Goal: Information Seeking & Learning: Learn about a topic

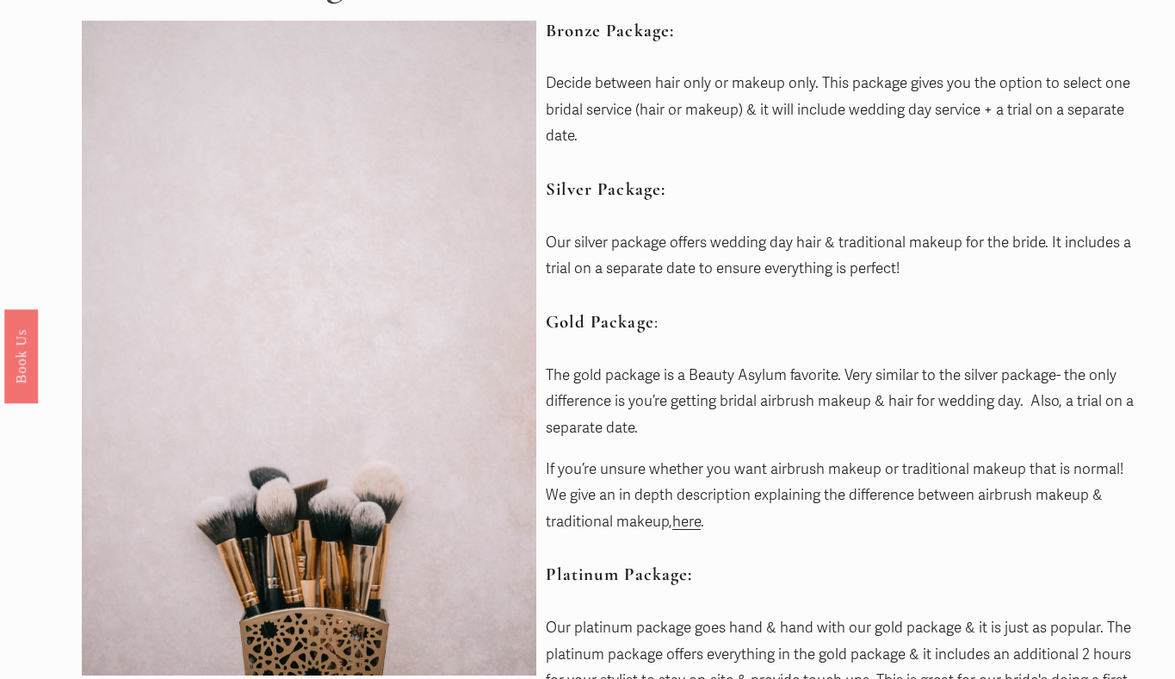
scroll to position [210, 0]
click at [698, 524] on link "here" at bounding box center [686, 520] width 28 height 18
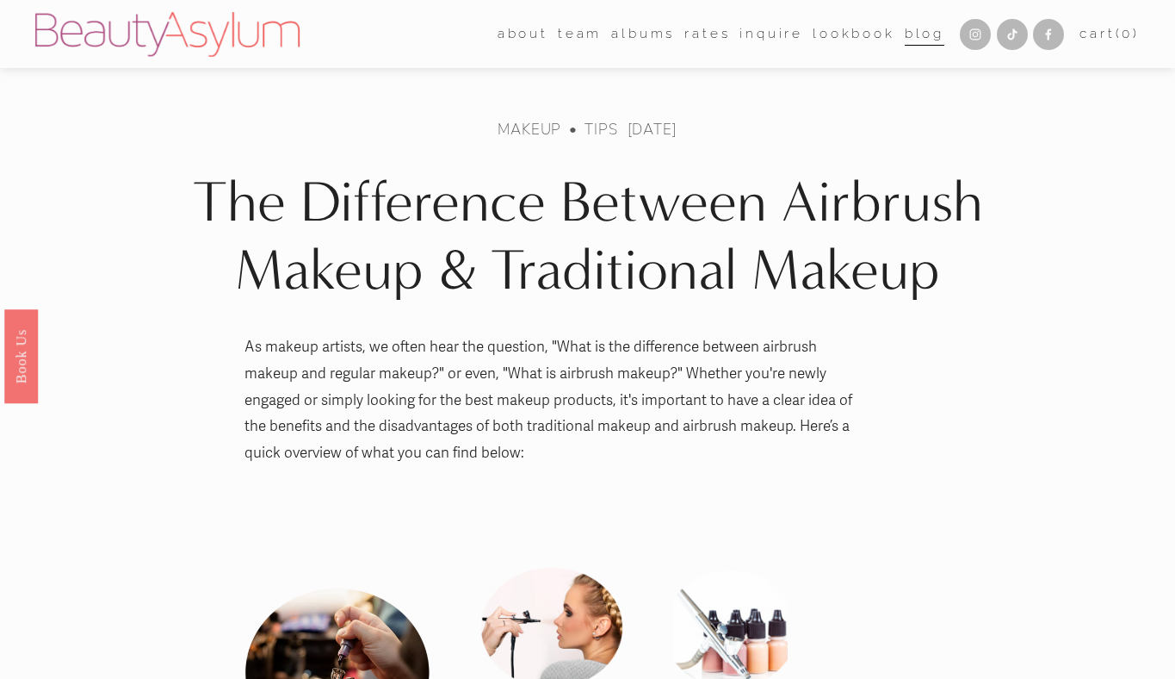
click at [705, 34] on link "Rates" at bounding box center [708, 34] width 46 height 27
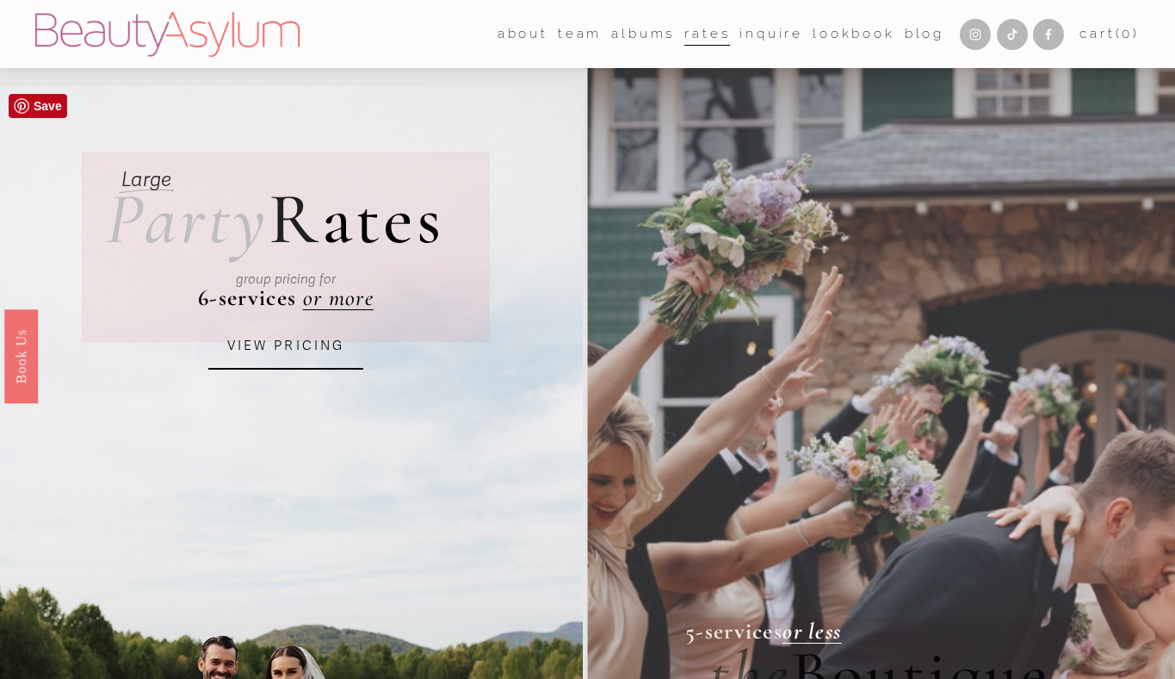
click at [292, 339] on link "VIEW PRICING" at bounding box center [285, 346] width 155 height 46
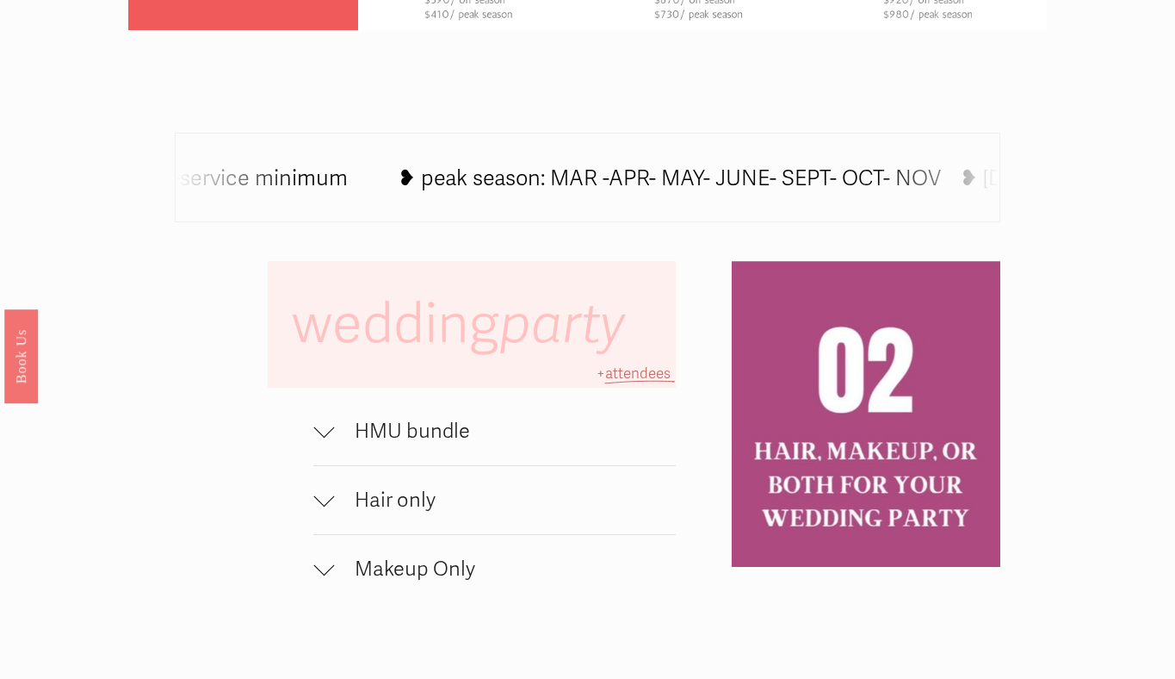
scroll to position [926, 0]
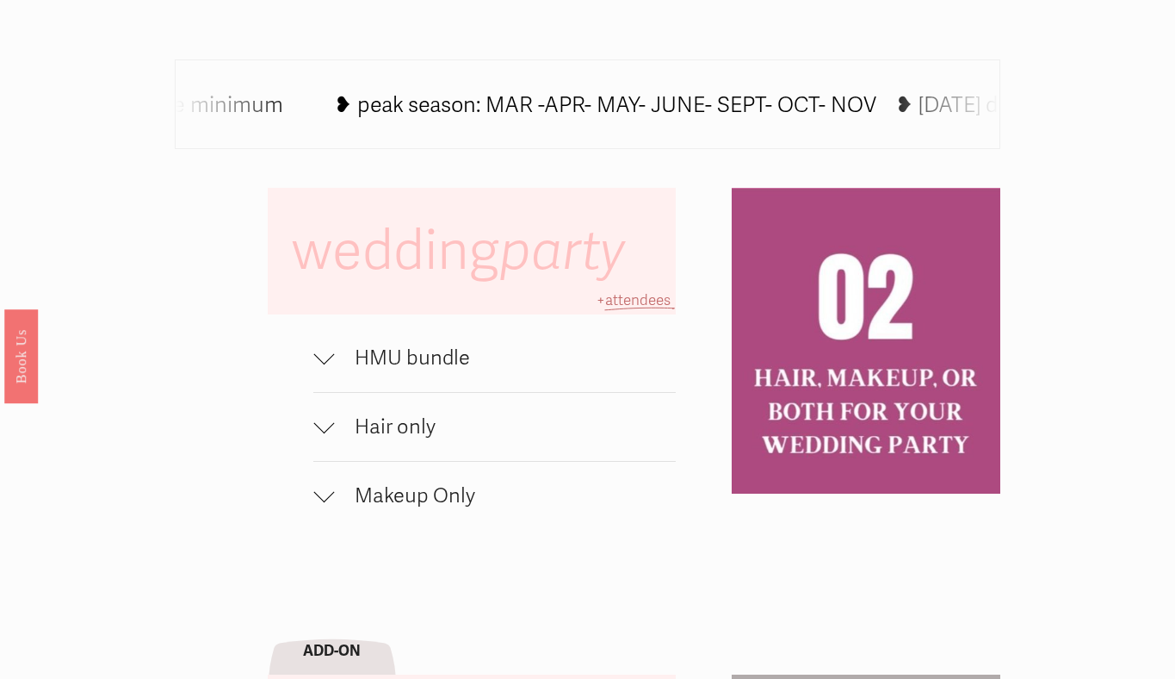
click at [393, 357] on span "HMU bundle" at bounding box center [504, 357] width 341 height 25
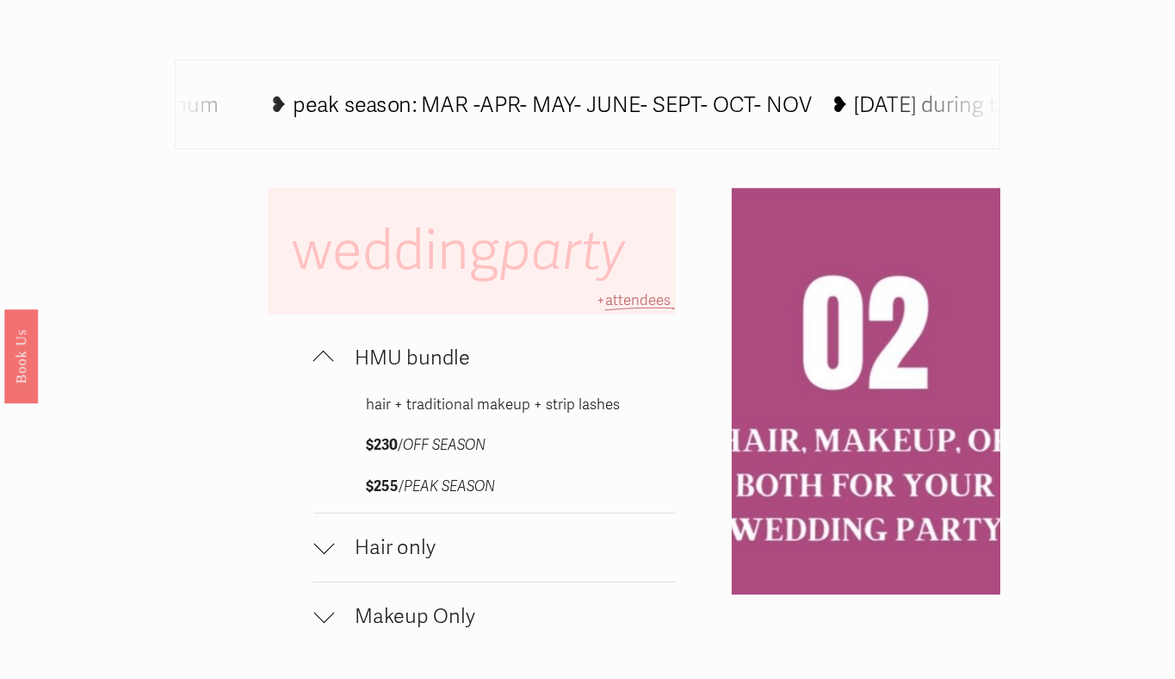
click at [394, 357] on span "HMU bundle" at bounding box center [504, 357] width 341 height 25
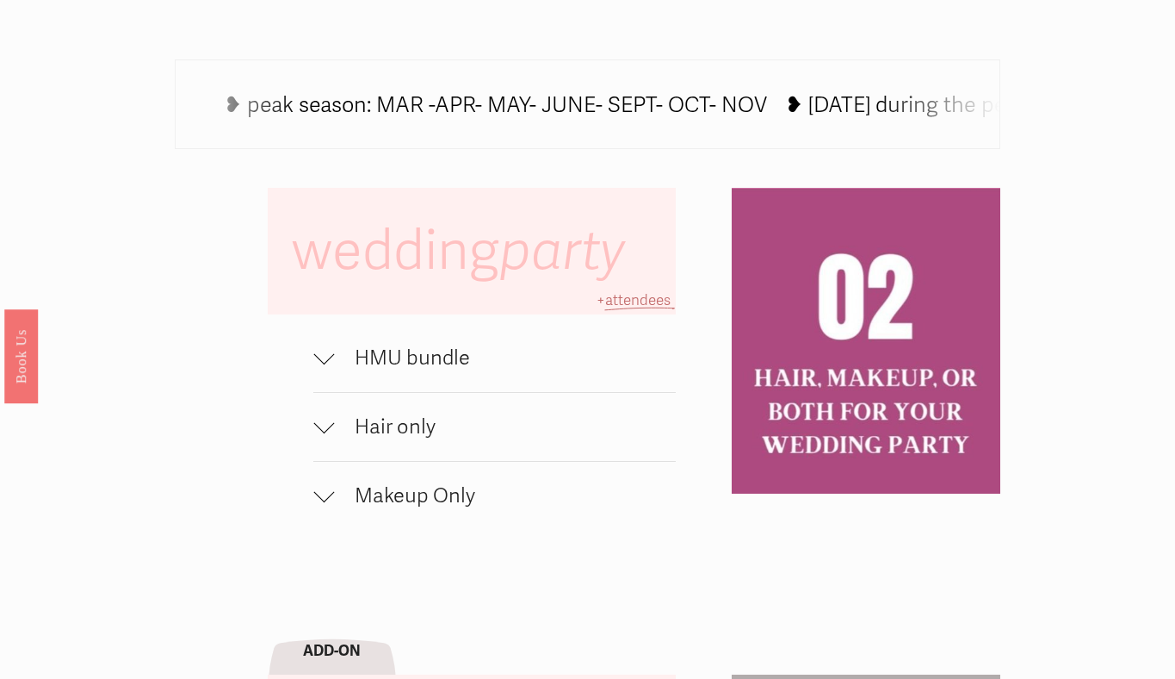
click at [391, 414] on span "Hair only" at bounding box center [504, 426] width 341 height 25
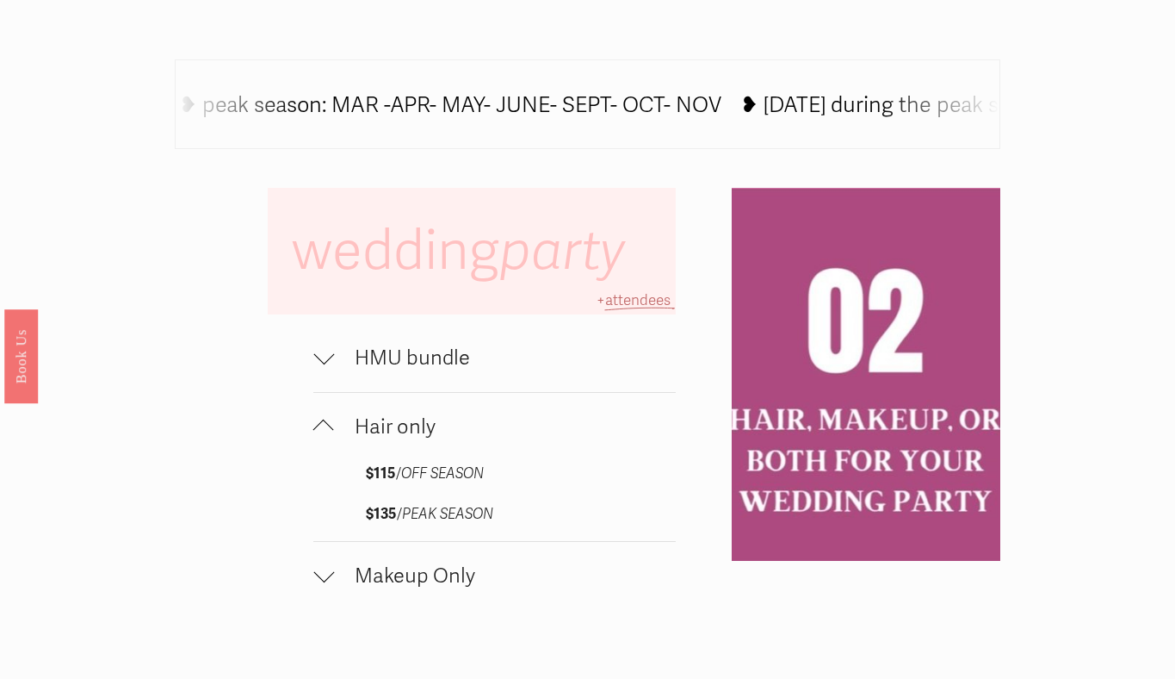
click at [391, 414] on span "Hair only" at bounding box center [504, 426] width 341 height 25
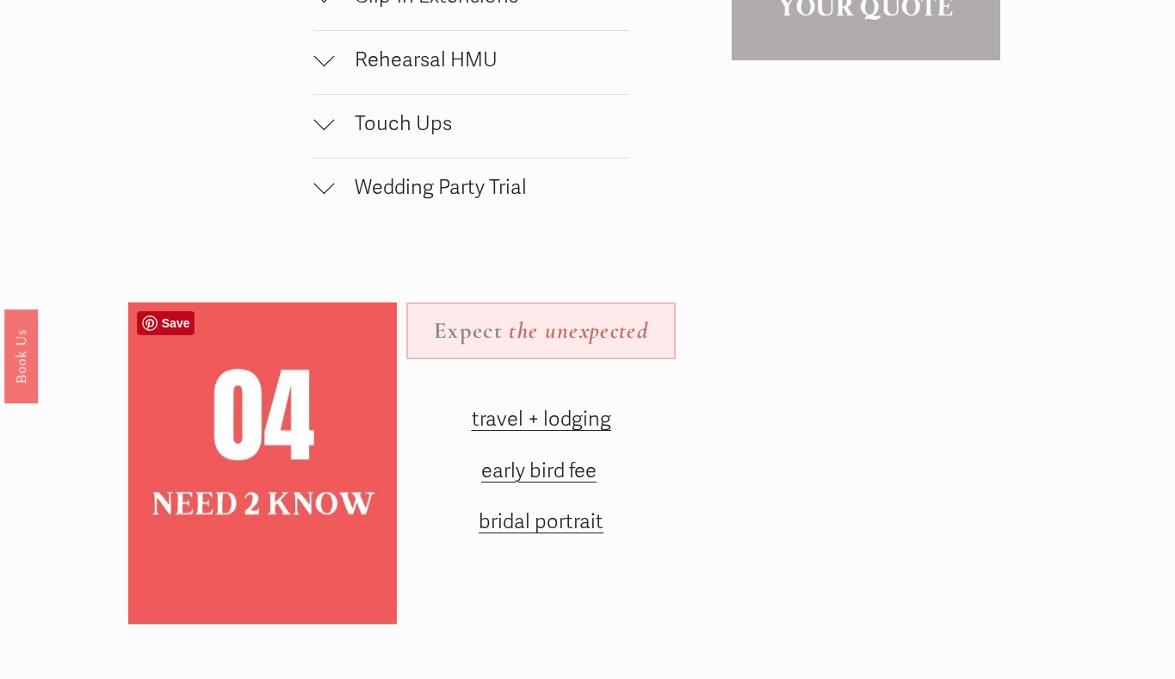
scroll to position [1873, 0]
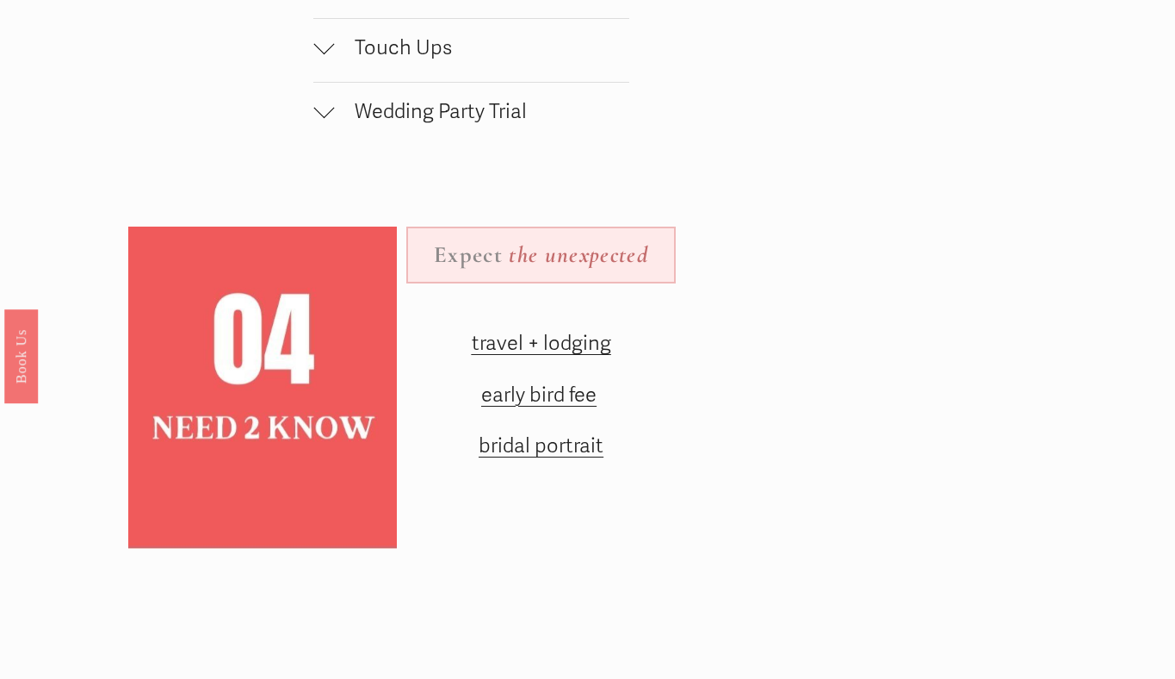
click at [502, 394] on span "early bird fee" at bounding box center [538, 394] width 115 height 25
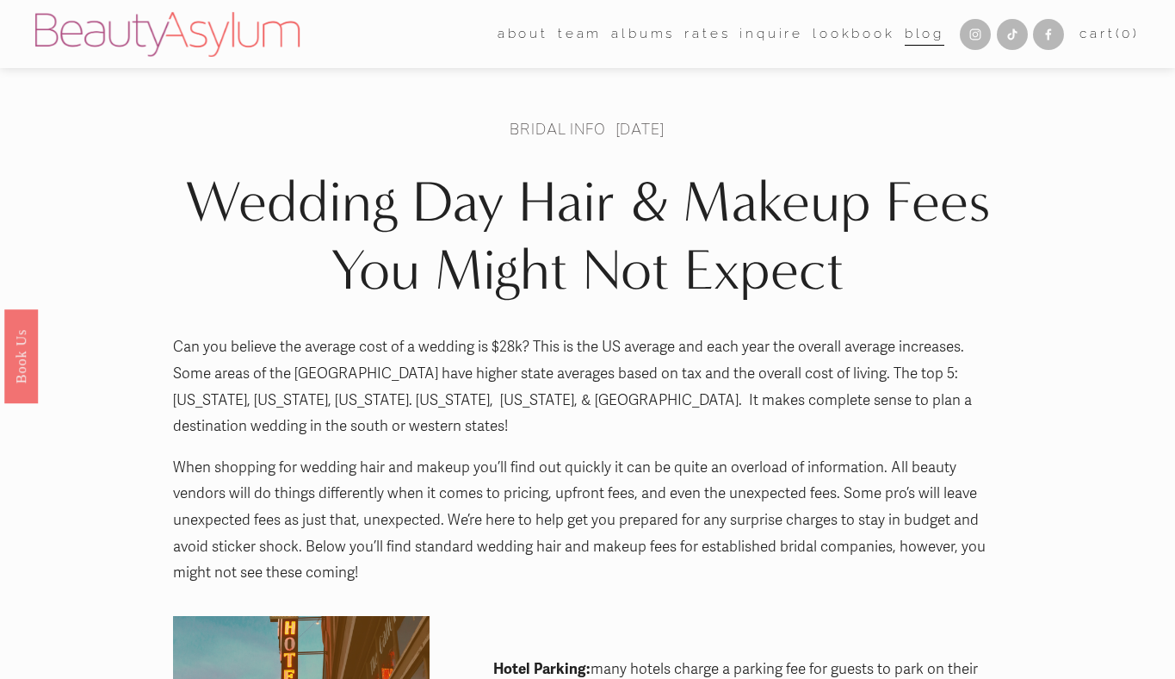
click at [763, 40] on link "Inquire" at bounding box center [772, 34] width 64 height 27
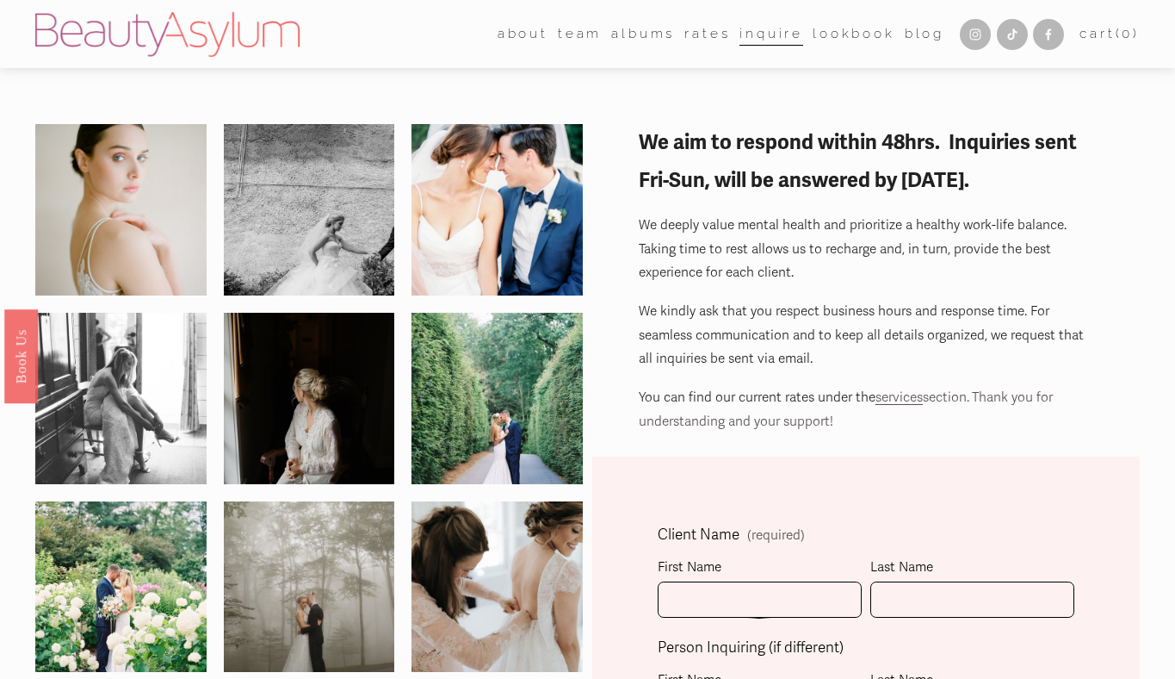
click at [578, 39] on span "team" at bounding box center [580, 34] width 44 height 24
click at [0, 0] on link "Charlotte" at bounding box center [0, 0] width 0 height 0
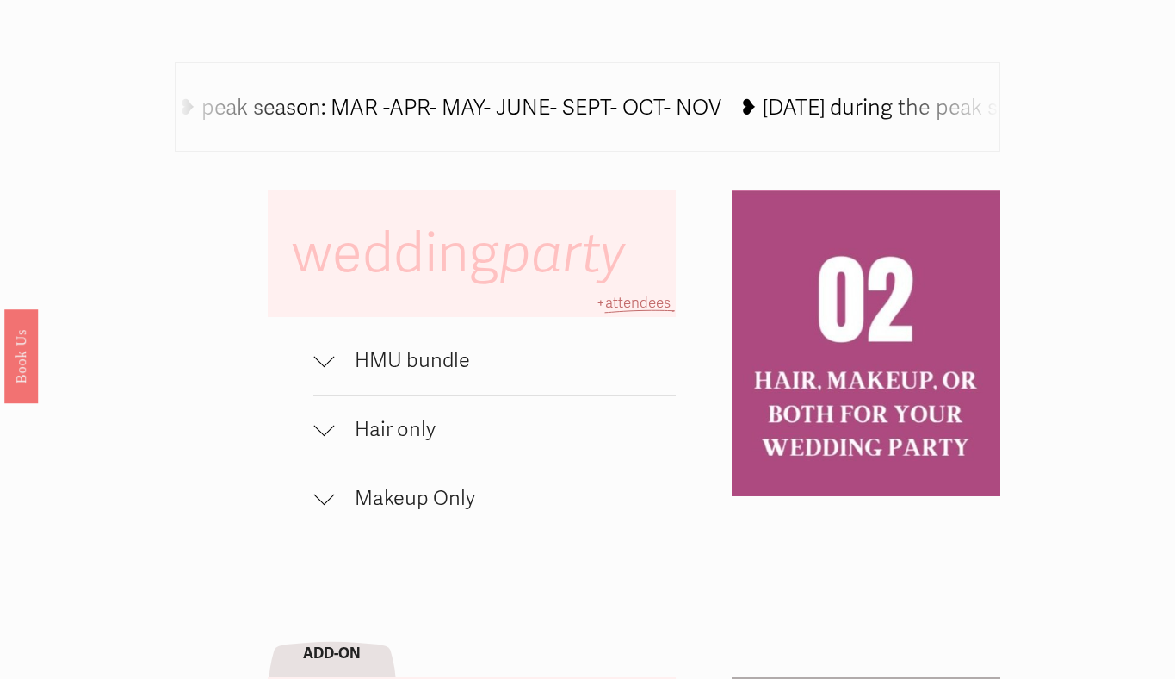
scroll to position [945, 0]
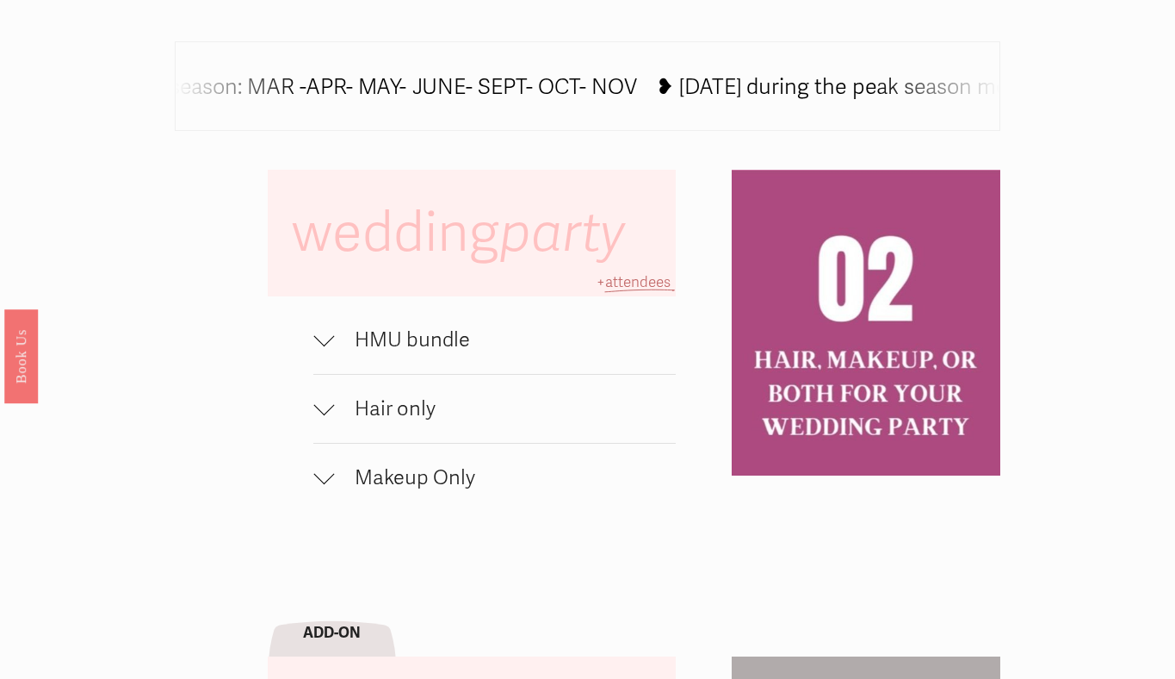
click at [451, 328] on span "HMU bundle" at bounding box center [504, 339] width 341 height 25
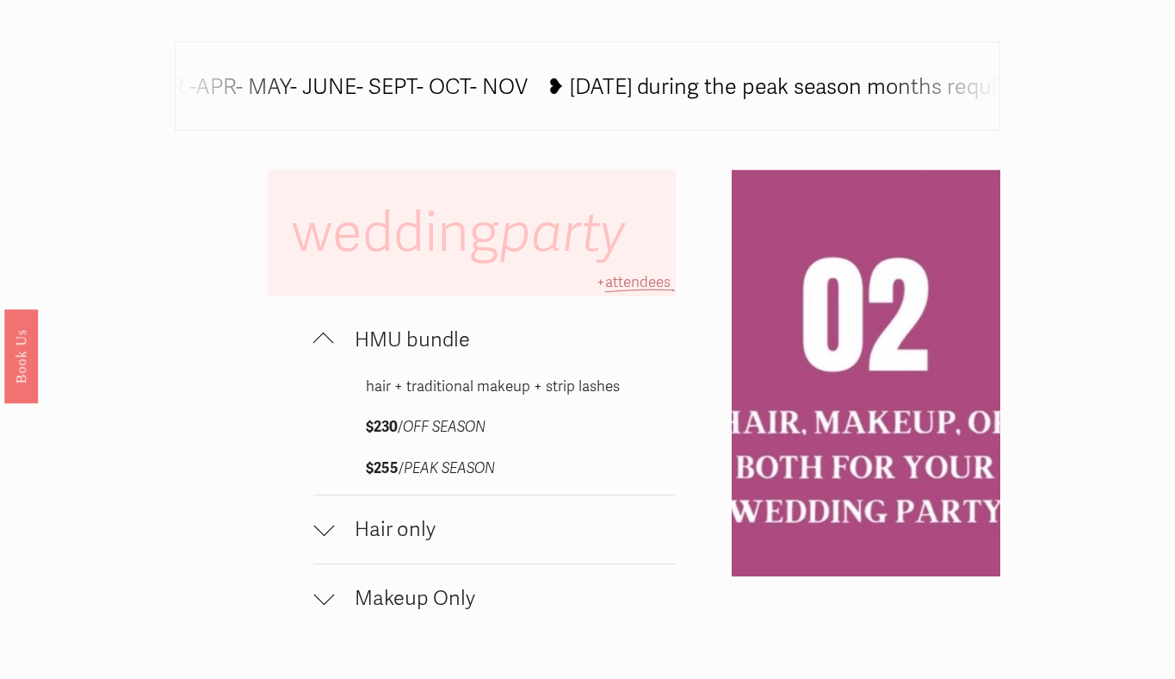
click at [451, 328] on span "HMU bundle" at bounding box center [504, 339] width 341 height 25
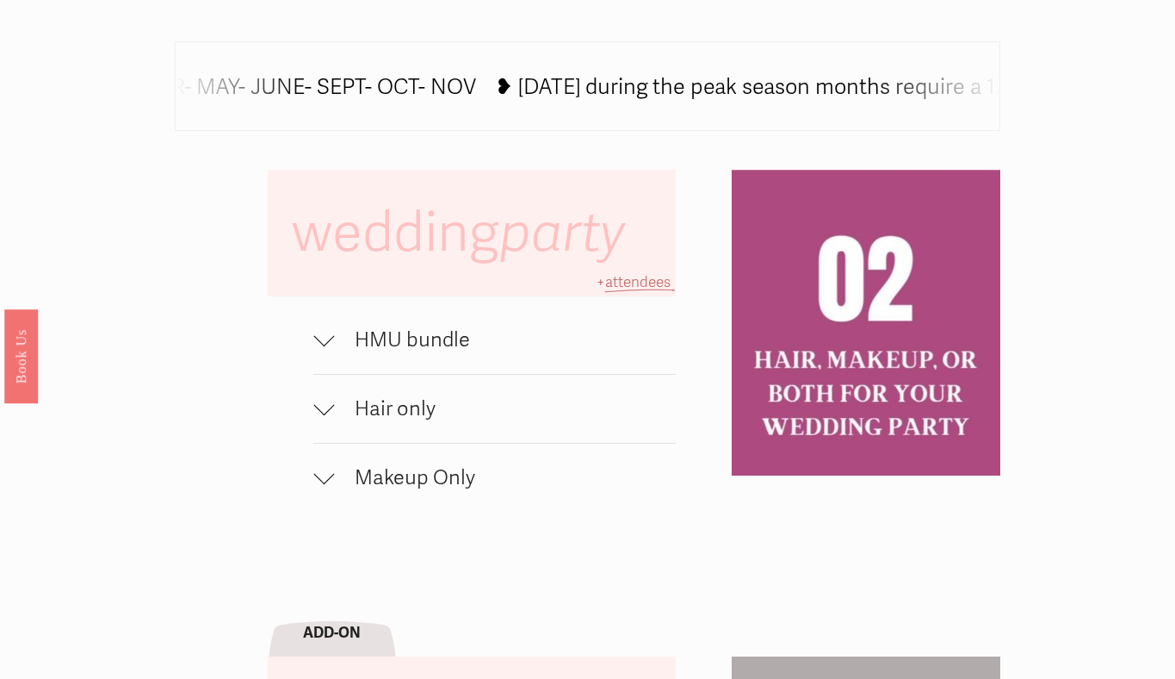
click at [454, 327] on span "HMU bundle" at bounding box center [504, 339] width 341 height 25
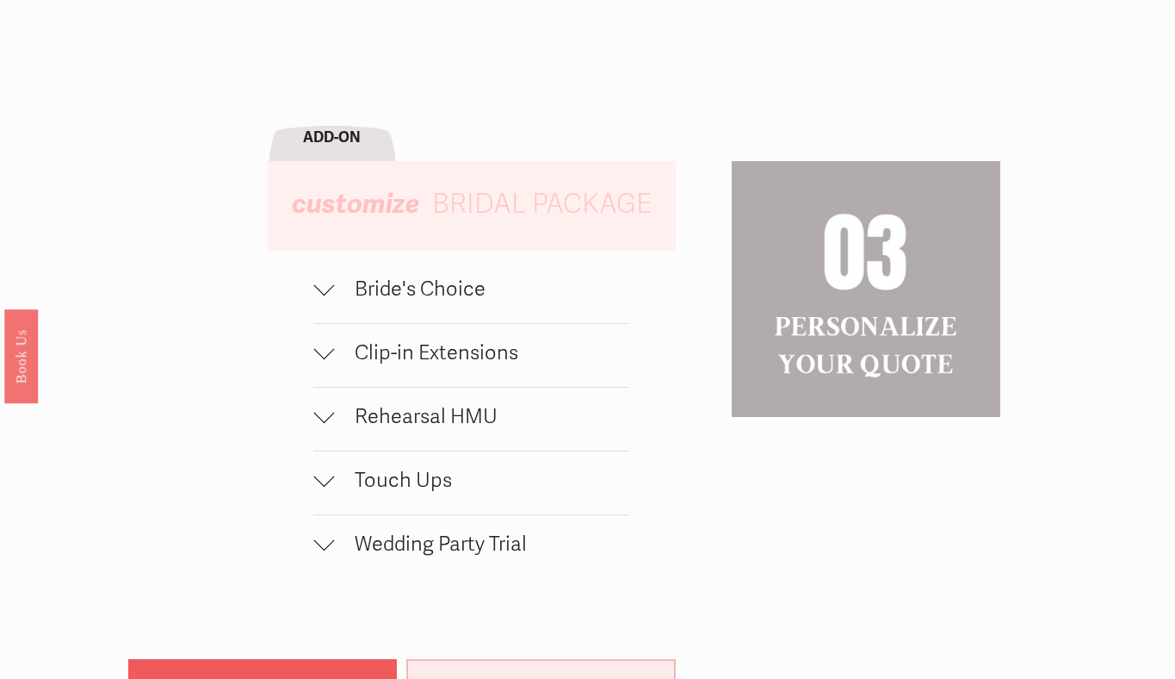
scroll to position [1565, 0]
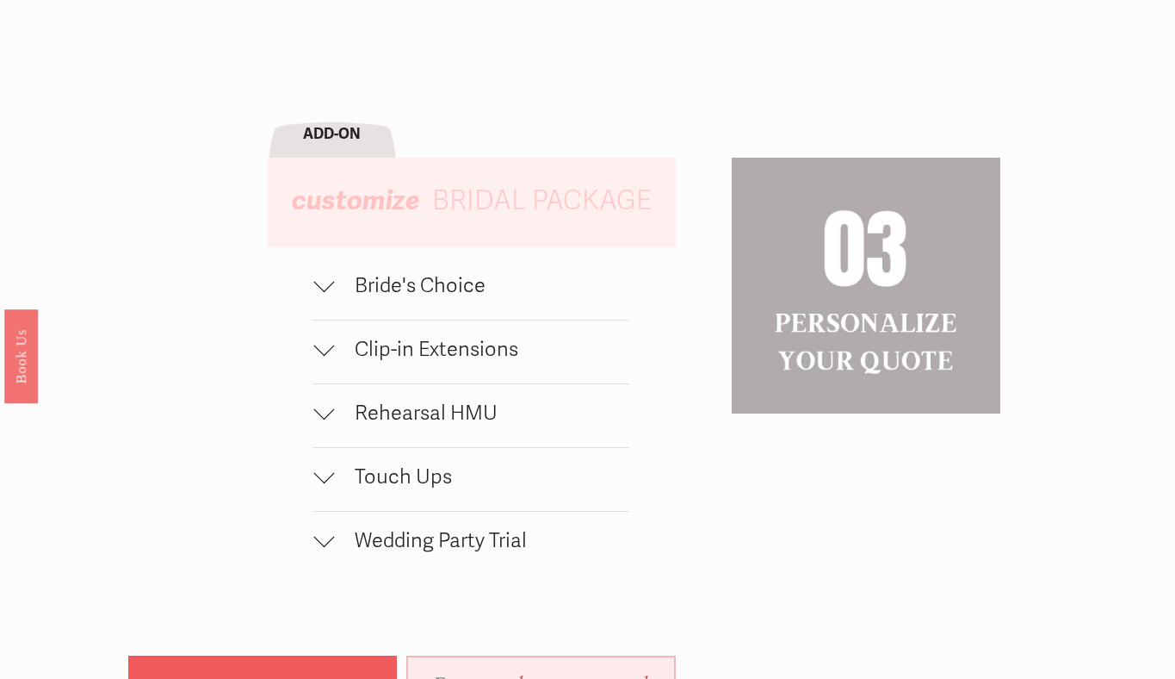
click at [424, 479] on span "Touch Ups" at bounding box center [481, 476] width 294 height 25
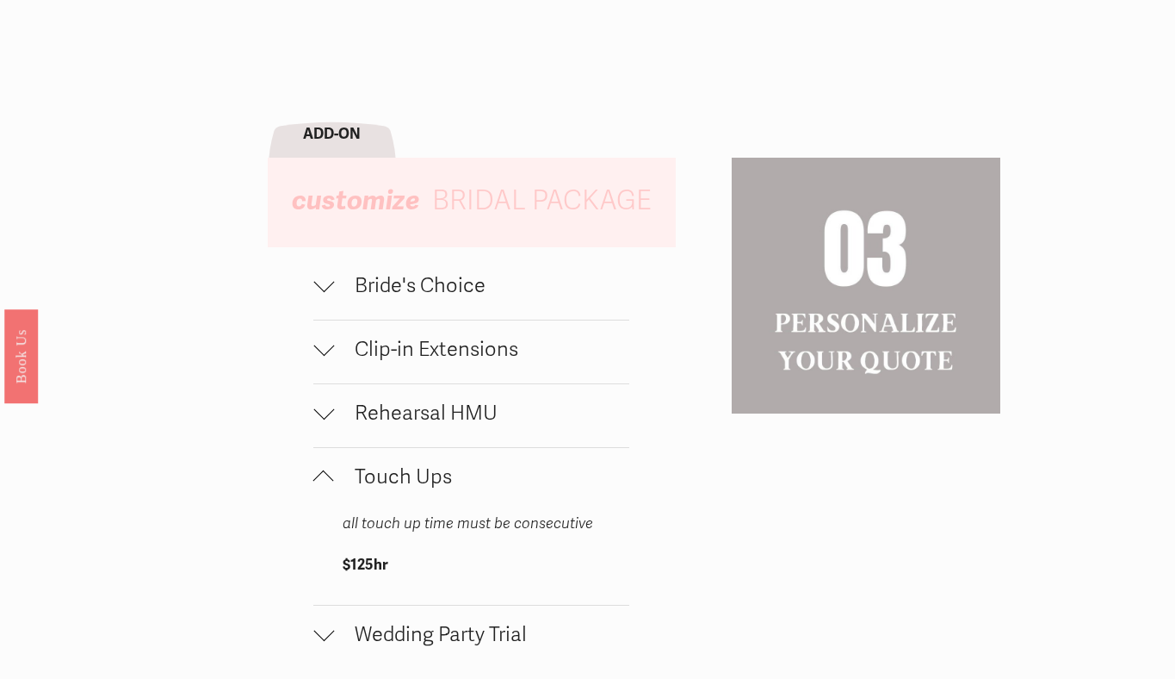
click at [424, 479] on span "Touch Ups" at bounding box center [481, 476] width 294 height 25
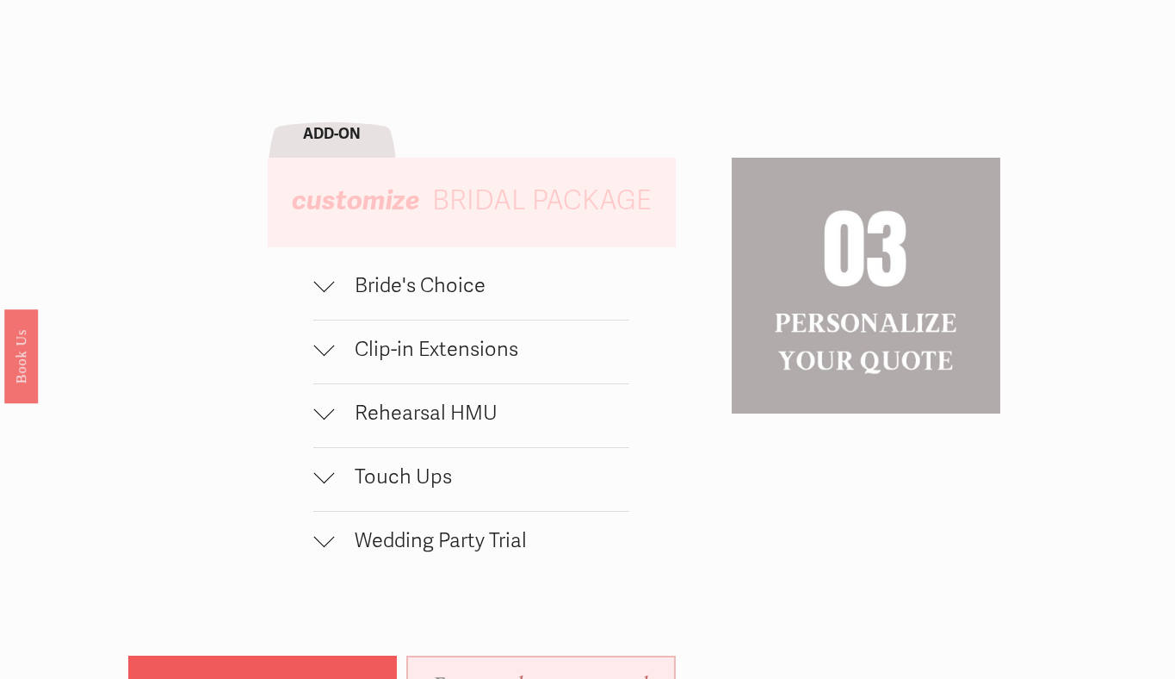
click at [426, 539] on span "Wedding Party Trial" at bounding box center [481, 540] width 294 height 25
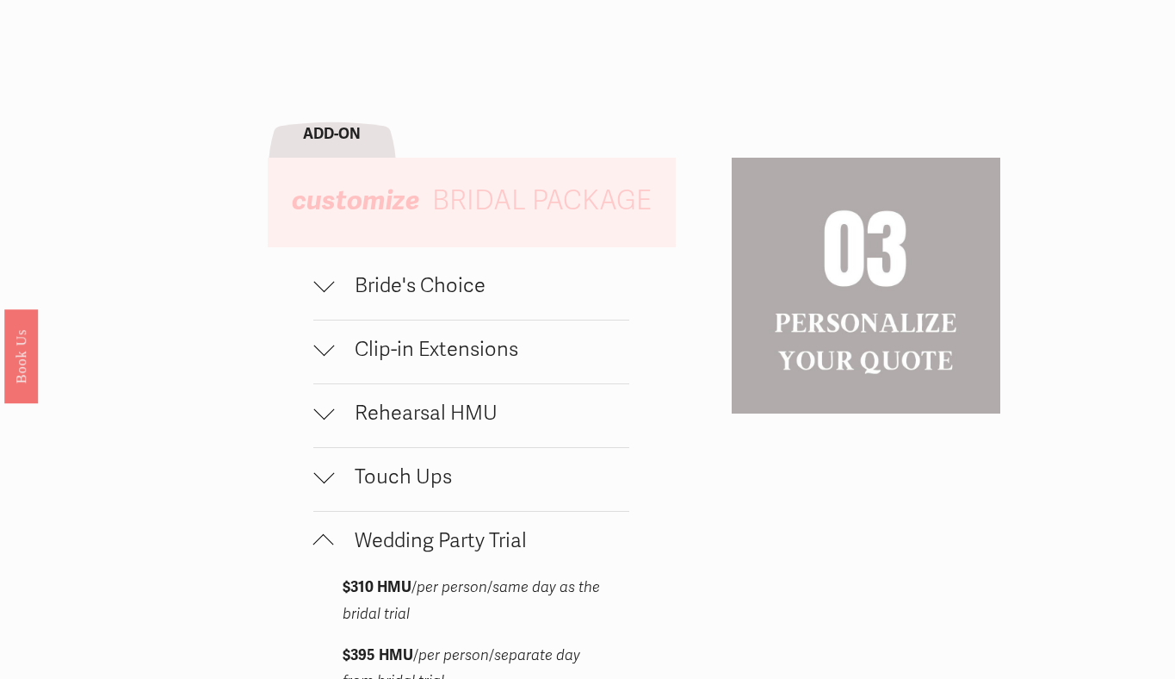
click at [429, 540] on span "Wedding Party Trial" at bounding box center [481, 540] width 294 height 25
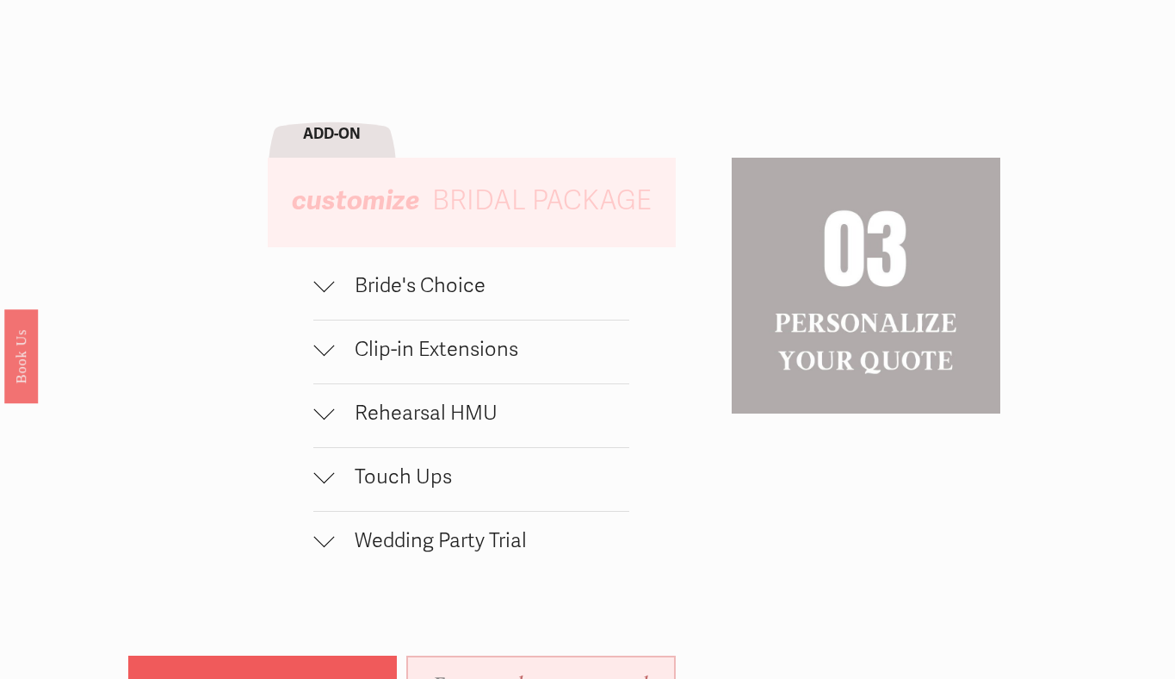
click at [448, 422] on span "Rehearsal HMU" at bounding box center [481, 412] width 294 height 25
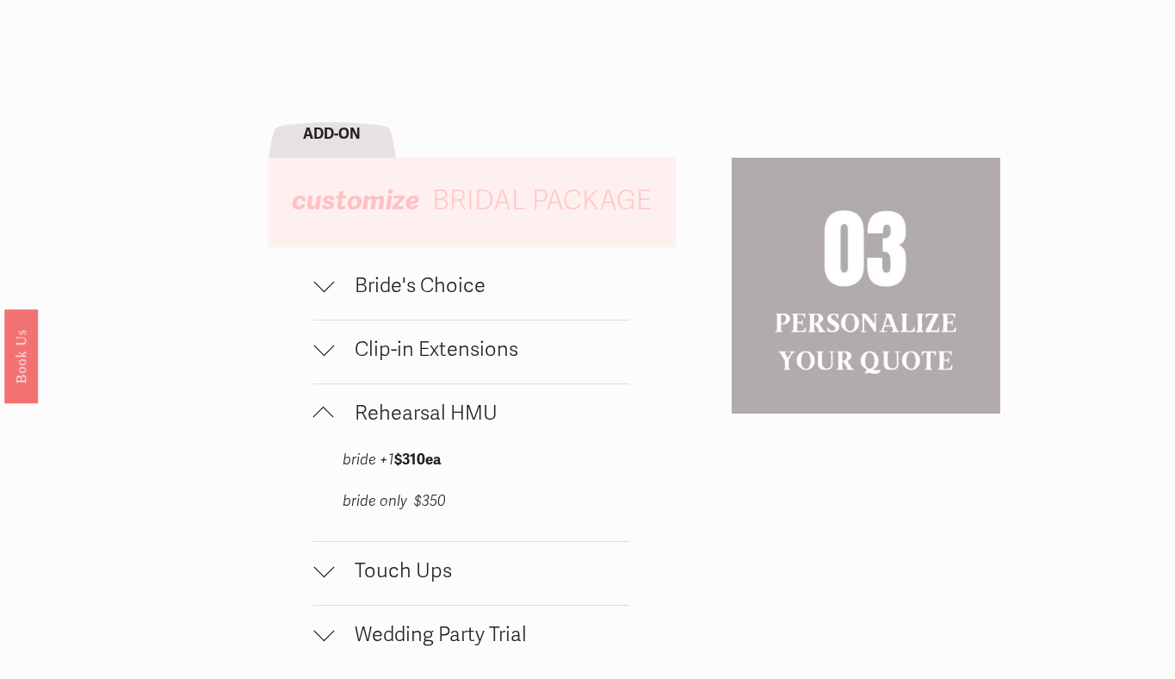
click at [448, 422] on span "Rehearsal HMU" at bounding box center [481, 412] width 294 height 25
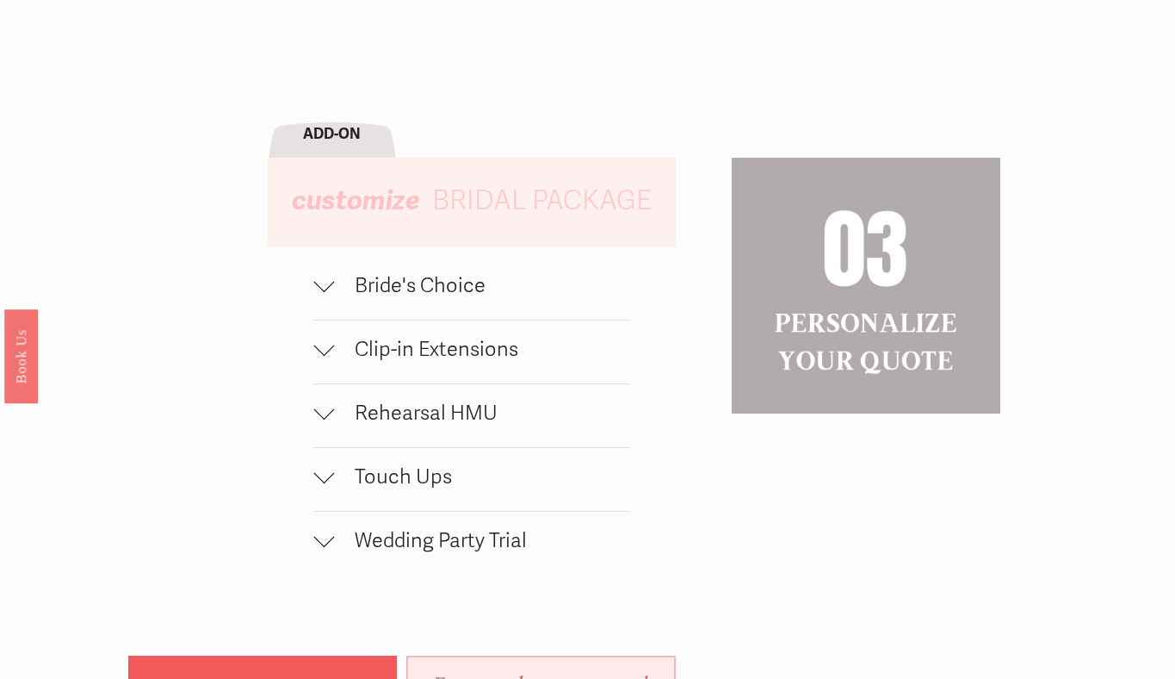
click at [448, 422] on span "Rehearsal HMU" at bounding box center [481, 412] width 294 height 25
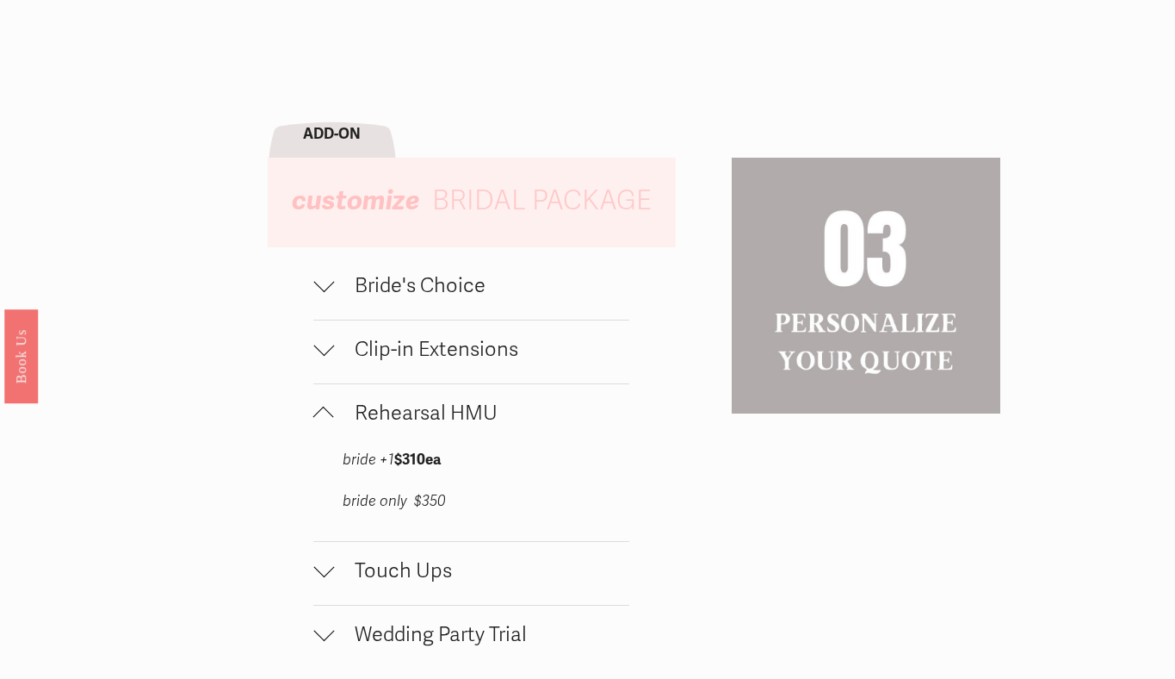
click at [448, 422] on span "Rehearsal HMU" at bounding box center [481, 412] width 294 height 25
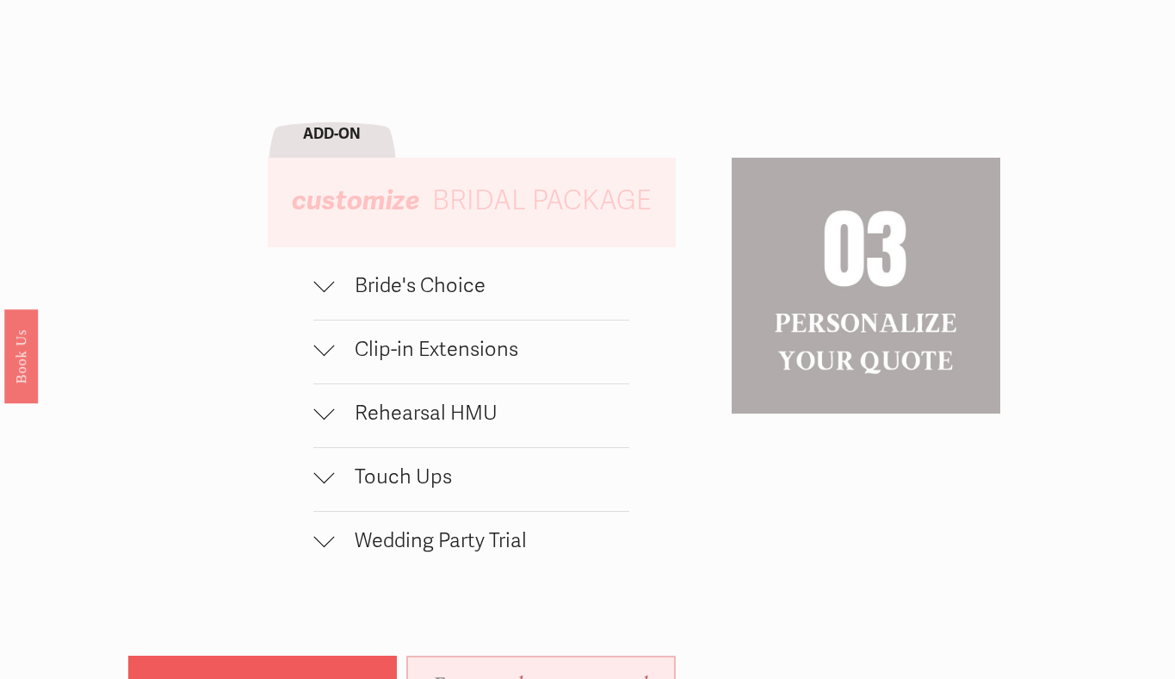
click at [490, 367] on button "Clip-in Extensions" at bounding box center [470, 351] width 315 height 63
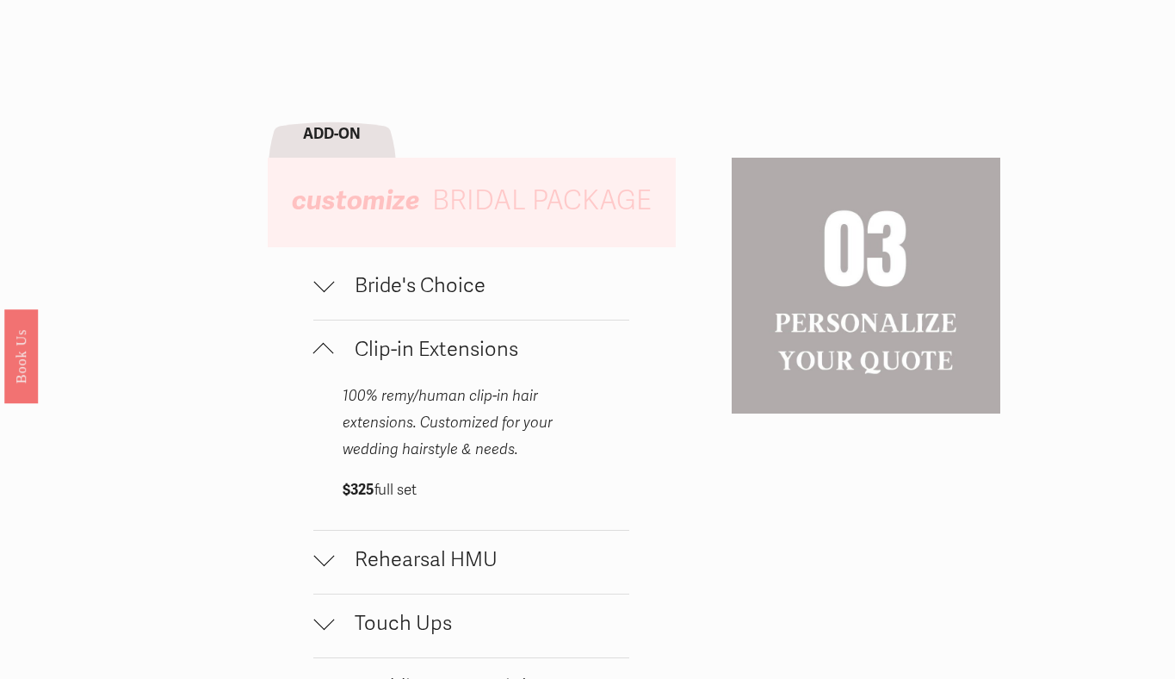
click at [490, 367] on button "Clip-in Extensions" at bounding box center [470, 351] width 315 height 63
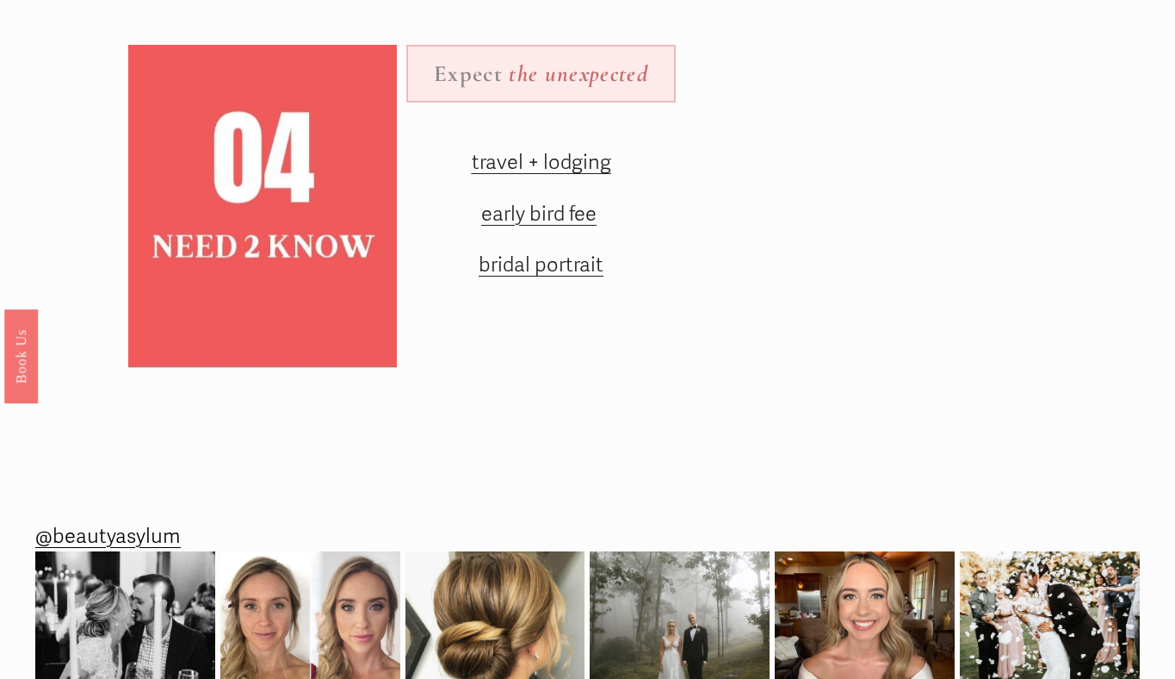
scroll to position [2176, 0]
click at [561, 164] on span "travel + lodging" at bounding box center [541, 161] width 139 height 25
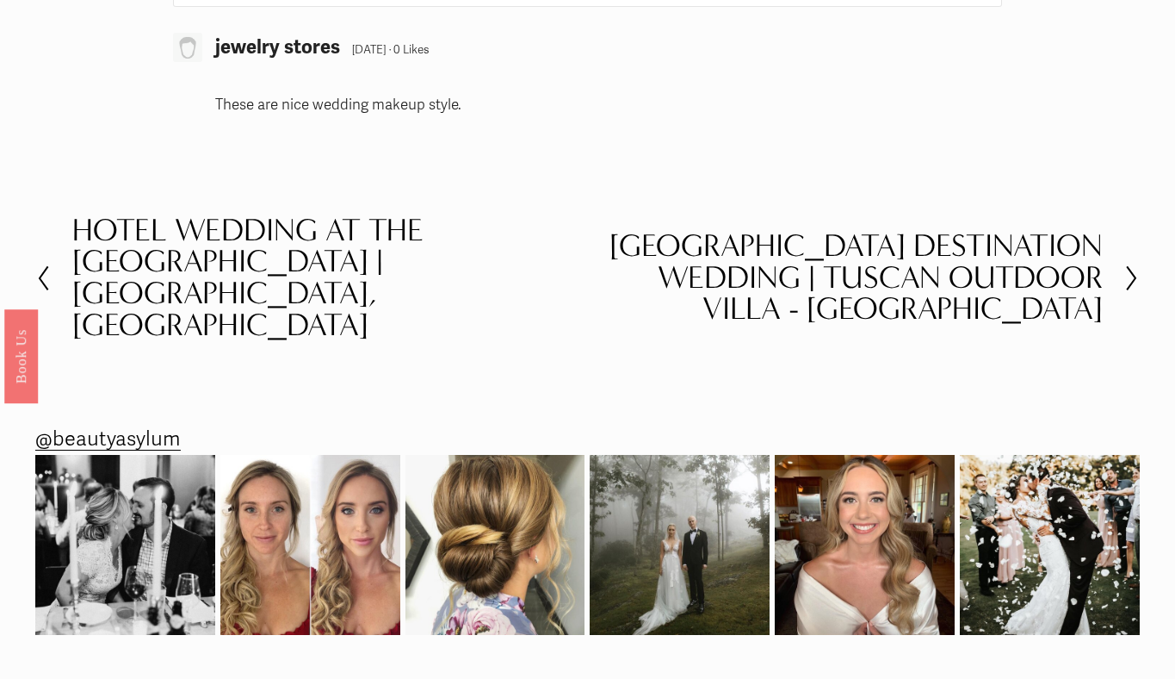
scroll to position [3492, 0]
